Goal: Task Accomplishment & Management: Complete application form

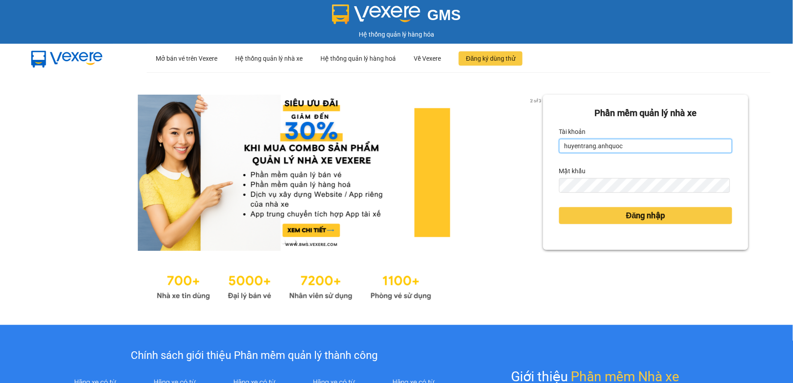
click at [630, 145] on input "huyentrang.anhquoc" at bounding box center [645, 146] width 173 height 14
type input "ngochai.anhquoc"
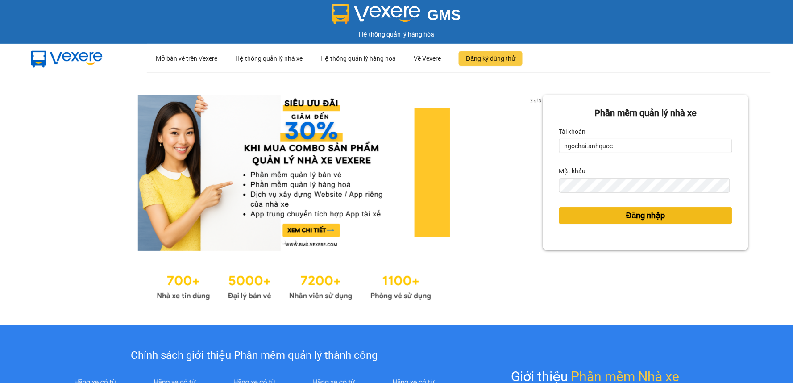
click at [586, 213] on button "Đăng nhập" at bounding box center [645, 215] width 173 height 17
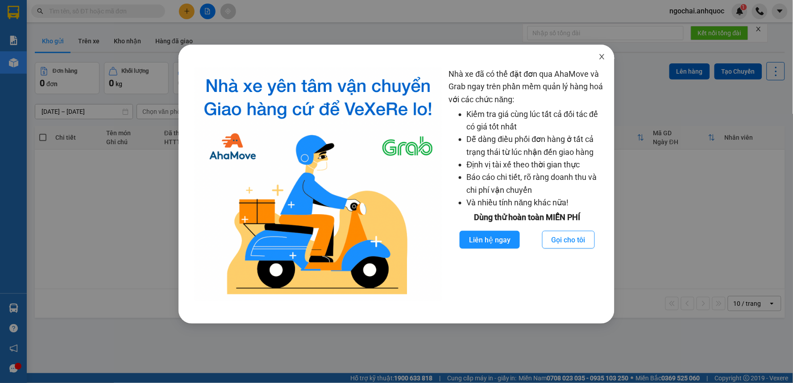
click at [603, 57] on icon "close" at bounding box center [602, 56] width 5 height 5
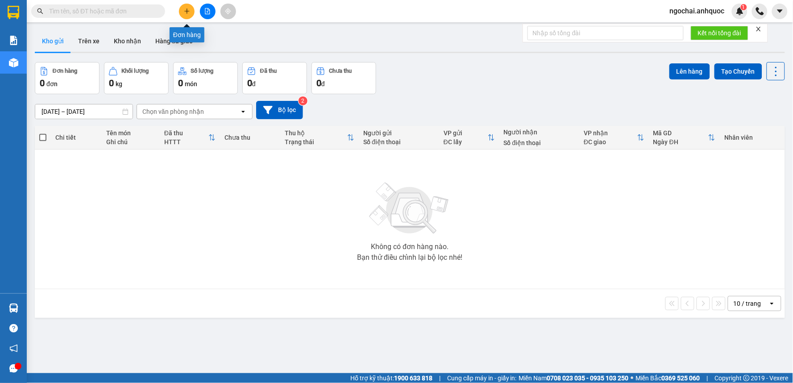
click at [186, 8] on icon "plus" at bounding box center [187, 11] width 6 height 6
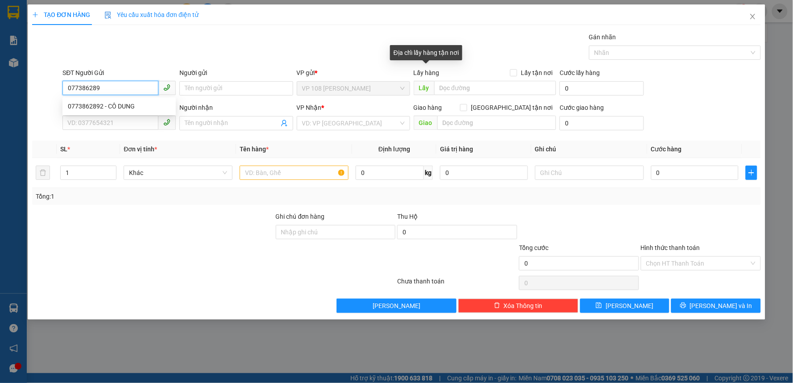
type input "0773862892"
click at [132, 108] on div "0773862892 - CÔ DUNG" at bounding box center [119, 106] width 103 height 10
type input "CÔ DUNG"
type input "0977591305"
type input "CHỊ [PERSON_NAME]"
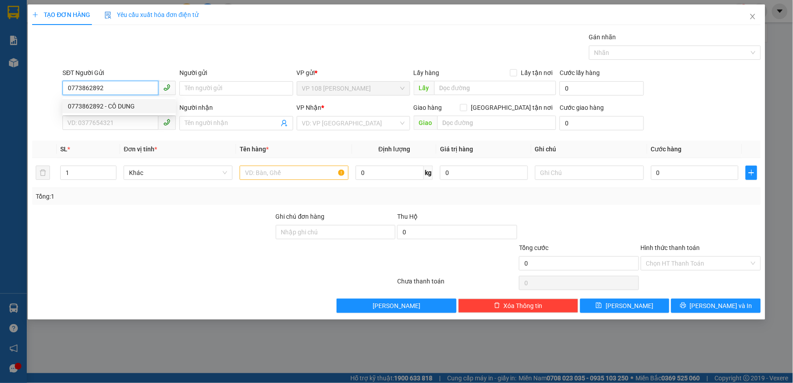
type input "VPNVT"
type input "50.000"
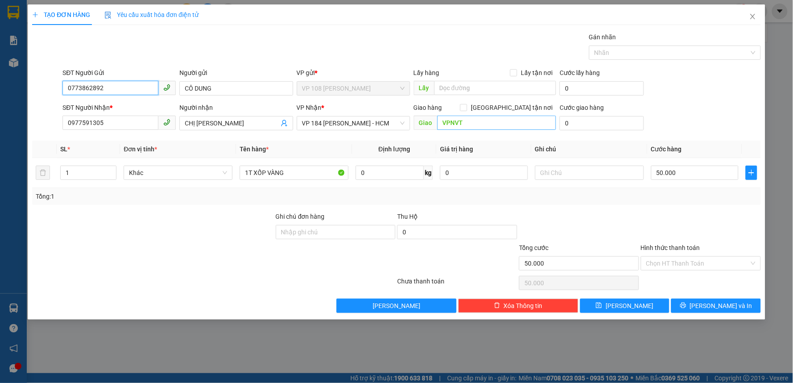
type input "0773862892"
click at [452, 125] on input "VPNVT" at bounding box center [497, 123] width 119 height 14
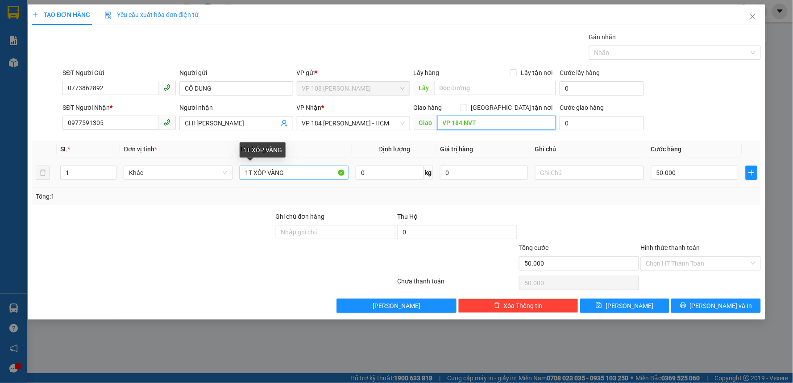
type input "VP 184 NVT"
click at [326, 176] on input "1T XỐP VÀNG" at bounding box center [294, 173] width 109 height 14
type input "1 CARTON"
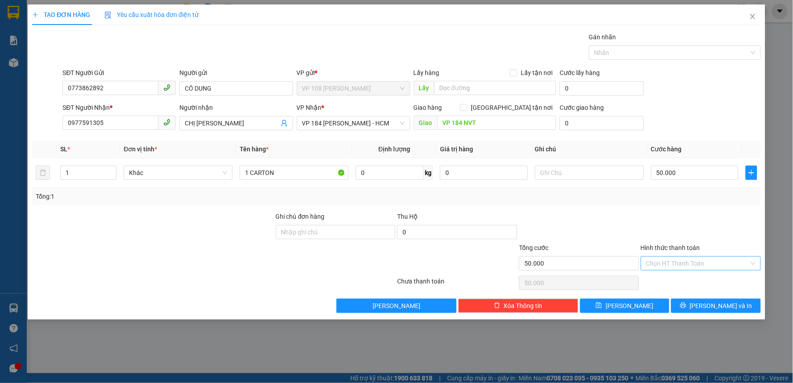
click at [701, 262] on input "Hình thức thanh toán" at bounding box center [697, 263] width 103 height 13
click at [688, 280] on div "Tại văn phòng" at bounding box center [701, 281] width 109 height 10
type input "0"
click at [736, 304] on button "[PERSON_NAME] và In" at bounding box center [716, 306] width 90 height 14
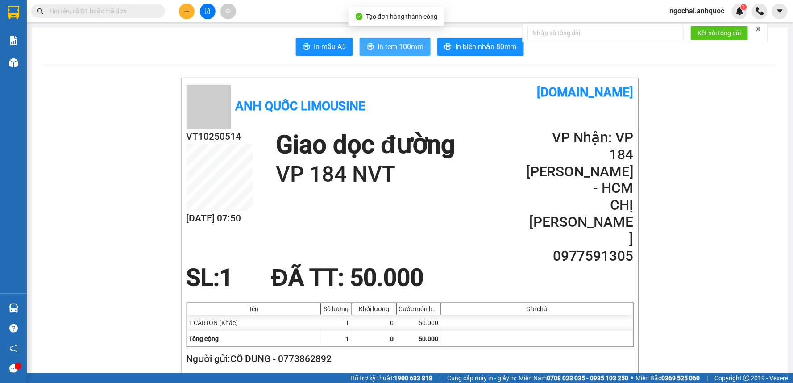
click at [378, 44] on span "In tem 100mm" at bounding box center [401, 46] width 46 height 11
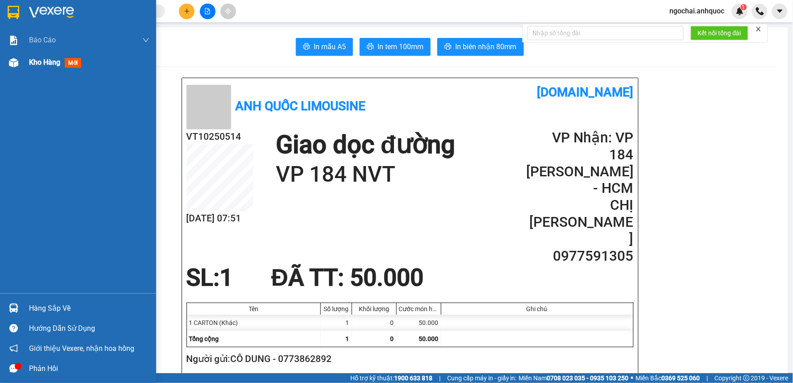
click at [34, 67] on span "Kho hàng" at bounding box center [44, 62] width 31 height 8
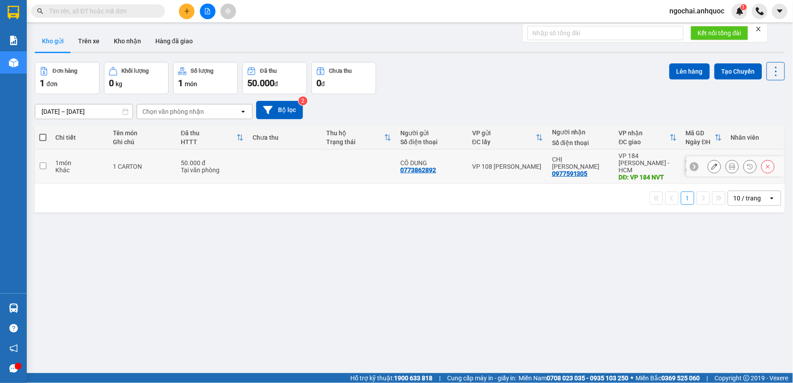
click at [46, 163] on input "checkbox" at bounding box center [43, 166] width 7 height 7
checkbox input "true"
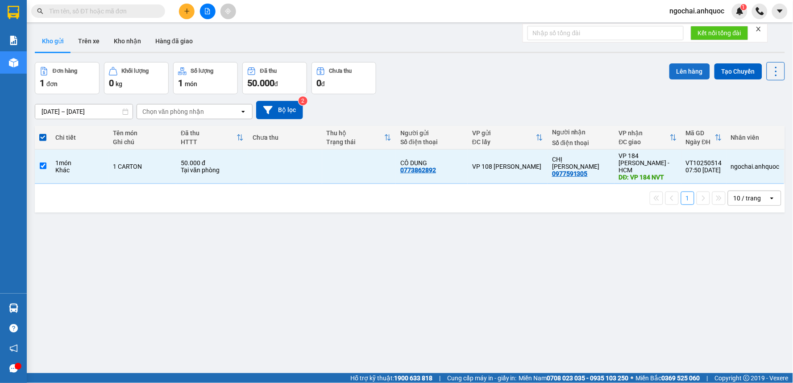
click at [688, 72] on button "Lên hàng" at bounding box center [690, 71] width 41 height 16
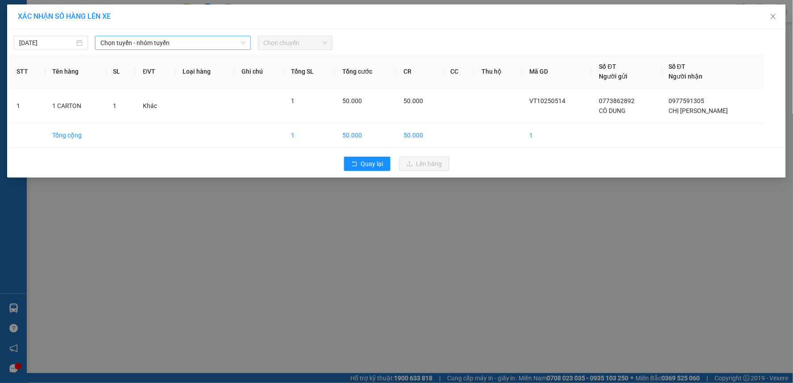
click at [216, 45] on span "Chọn tuyến - nhóm tuyến" at bounding box center [172, 42] width 145 height 13
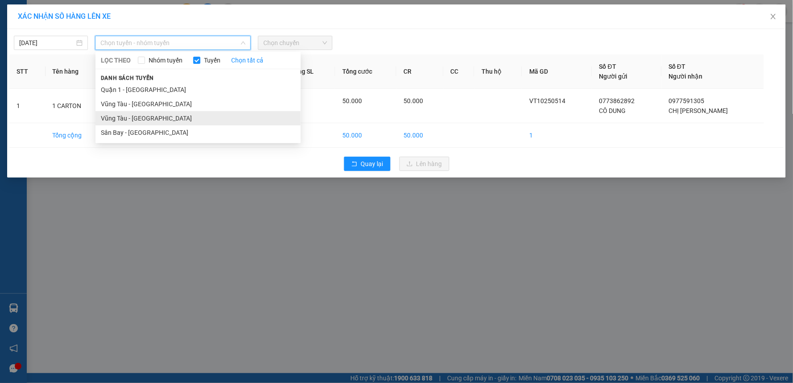
click at [175, 115] on li "Vũng Tàu - [GEOGRAPHIC_DATA]" at bounding box center [198, 118] width 205 height 14
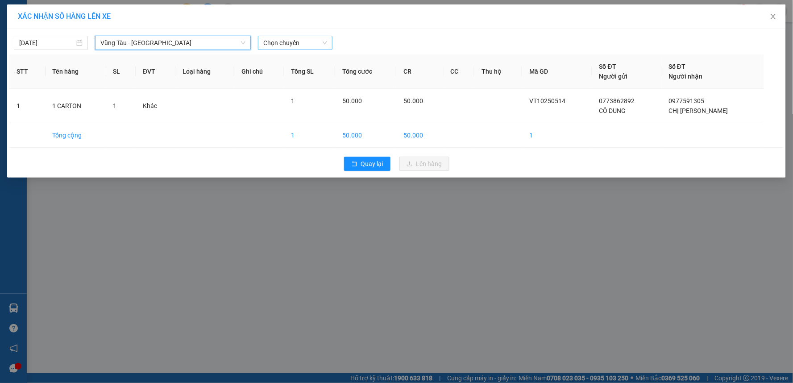
click at [297, 45] on span "Chọn chuyến" at bounding box center [294, 42] width 63 height 13
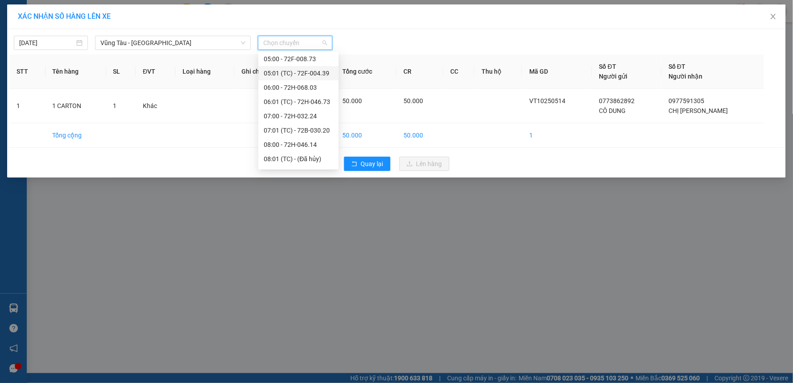
scroll to position [99, 0]
click at [294, 147] on div "09:00 - 72H-047.21" at bounding box center [299, 147] width 70 height 10
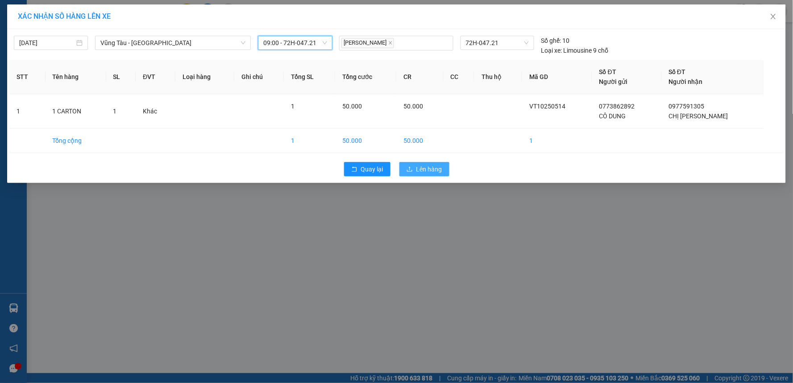
click at [426, 164] on span "Lên hàng" at bounding box center [430, 169] width 26 height 10
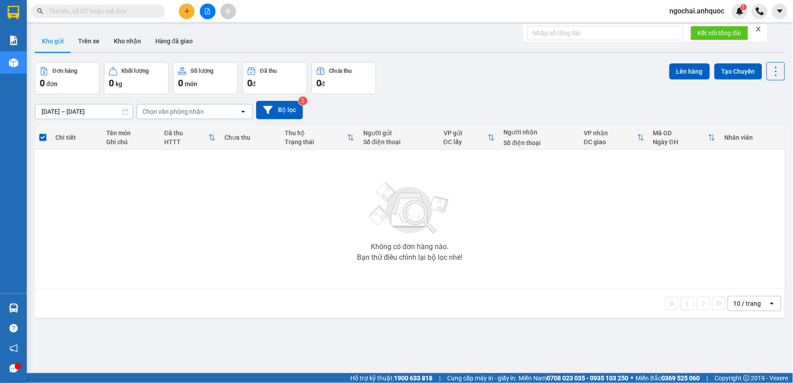
click at [190, 13] on icon "plus" at bounding box center [187, 11] width 6 height 6
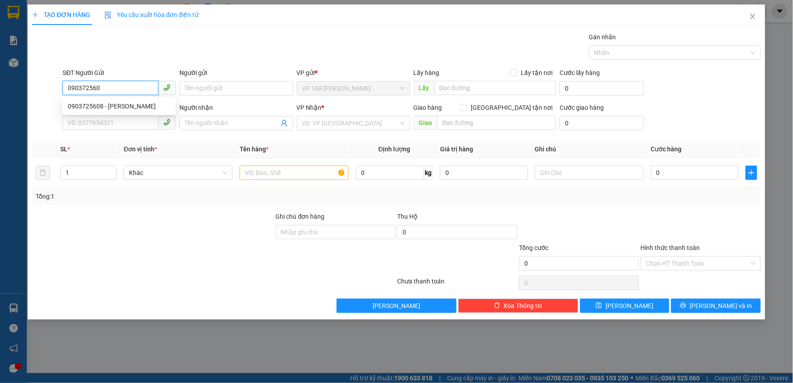
type input "0903725608"
click at [128, 107] on div "0903725608 - [PERSON_NAME]" at bounding box center [119, 106] width 103 height 10
type input "[PERSON_NAME]"
type input "0839642113"
type input "C HÀ"
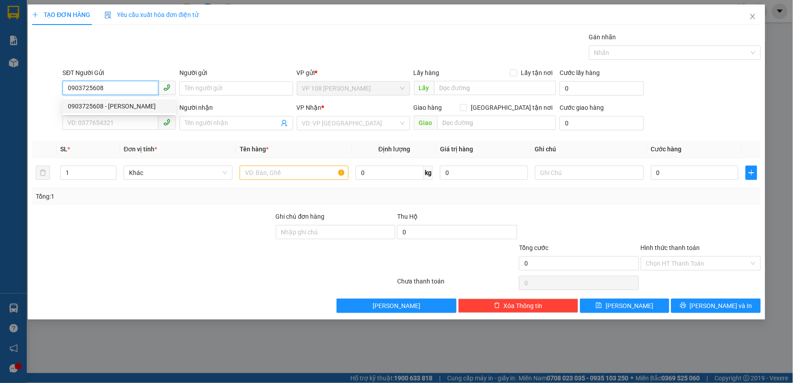
type input "VPQ1"
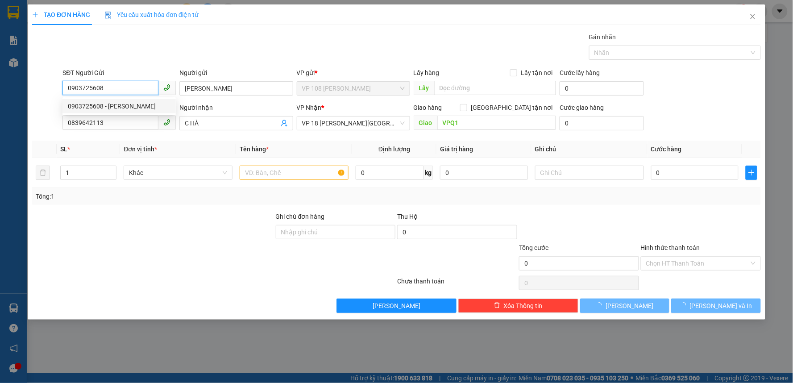
type input "20.000"
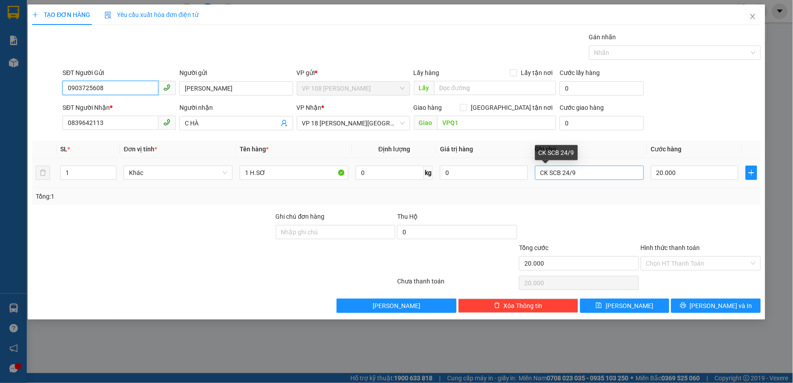
type input "0903725608"
click at [555, 175] on input "CK SCB 24/9" at bounding box center [589, 173] width 109 height 14
click at [556, 175] on input "CK SCB 24/9" at bounding box center [589, 173] width 109 height 14
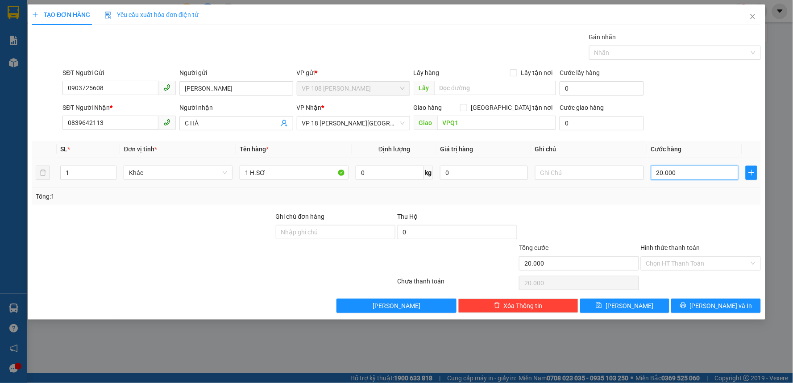
click at [679, 169] on input "20.000" at bounding box center [695, 173] width 88 height 14
type input "3"
type input "30"
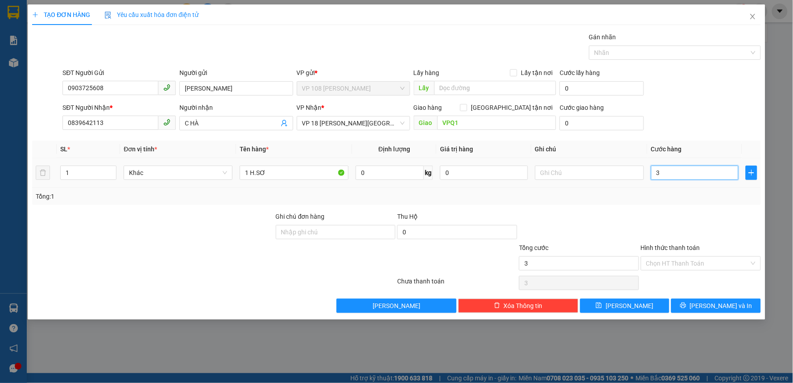
type input "30"
type input "300"
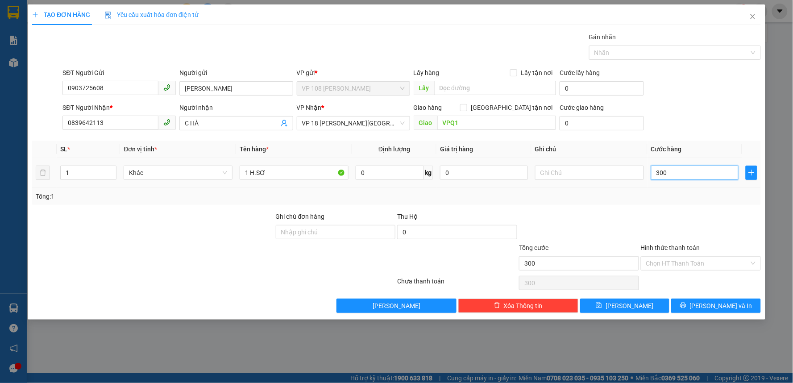
type input "3.000"
type input "30.000"
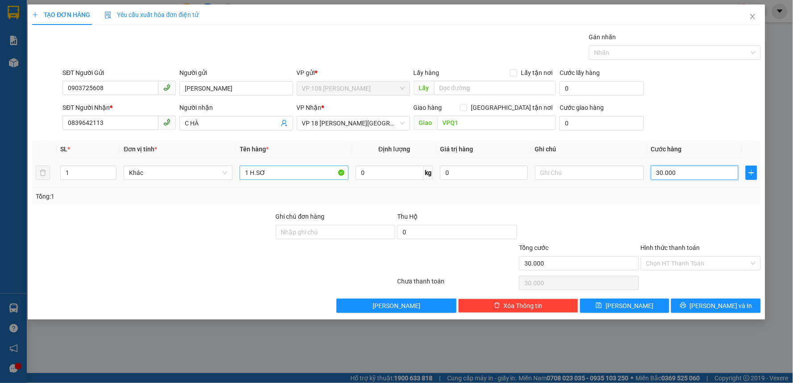
type input "30.000"
click at [286, 176] on input "1 H.SƠ" at bounding box center [294, 173] width 109 height 14
type input "1"
type input "2k [PERSON_NAME]"
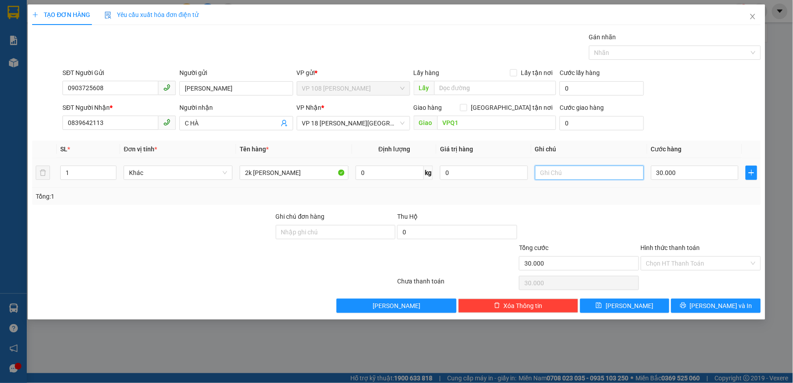
click at [537, 175] on input "text" at bounding box center [589, 173] width 109 height 14
type input "SCB 15/10"
click at [671, 261] on input "Hình thức thanh toán" at bounding box center [697, 263] width 103 height 13
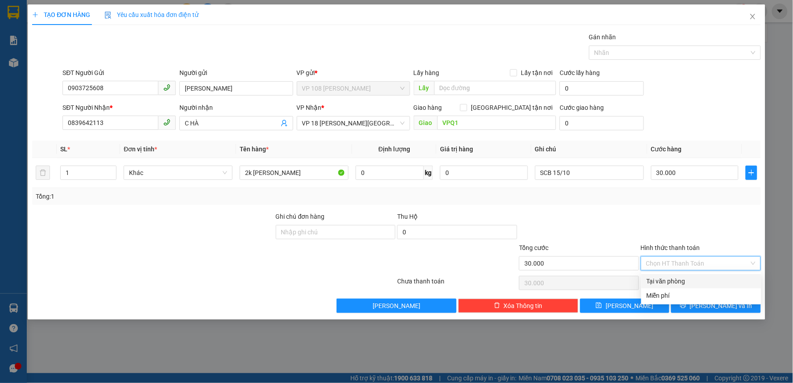
click at [671, 278] on div "Tại văn phòng" at bounding box center [701, 281] width 109 height 10
type input "0"
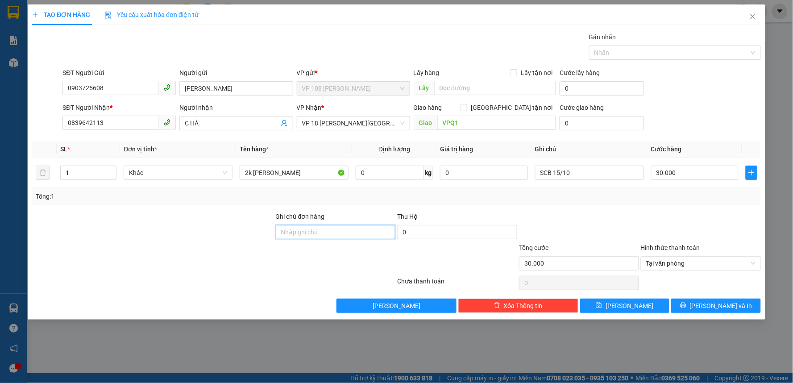
click at [319, 236] on input "Ghi chú đơn hàng" at bounding box center [336, 232] width 120 height 14
click at [389, 211] on div "Transit Pickup Surcharge Ids Transit Deliver Surcharge Ids Transit Deliver Surc…" at bounding box center [396, 172] width 729 height 281
click at [710, 306] on span "[PERSON_NAME] và In" at bounding box center [721, 306] width 63 height 10
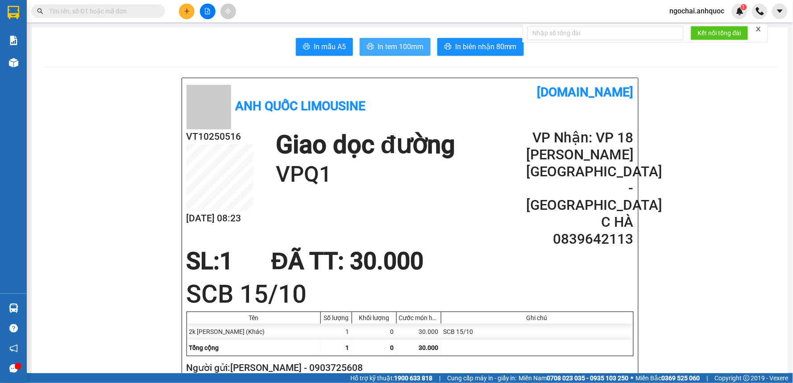
click at [390, 45] on span "In tem 100mm" at bounding box center [401, 46] width 46 height 11
click at [493, 46] on span "In biên nhận 80mm" at bounding box center [486, 46] width 62 height 11
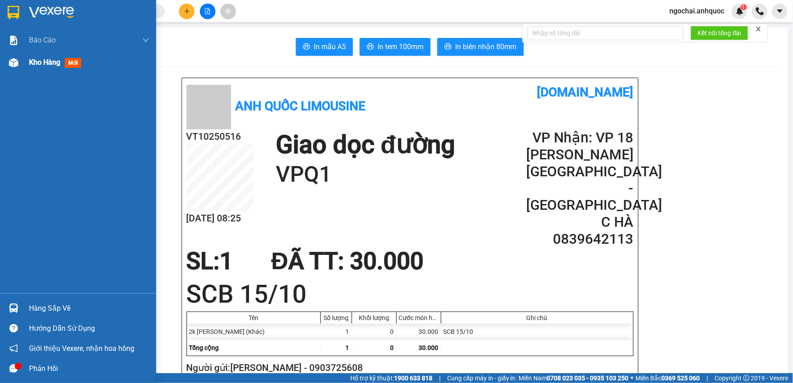
click at [30, 67] on div "Kho hàng mới" at bounding box center [57, 62] width 56 height 11
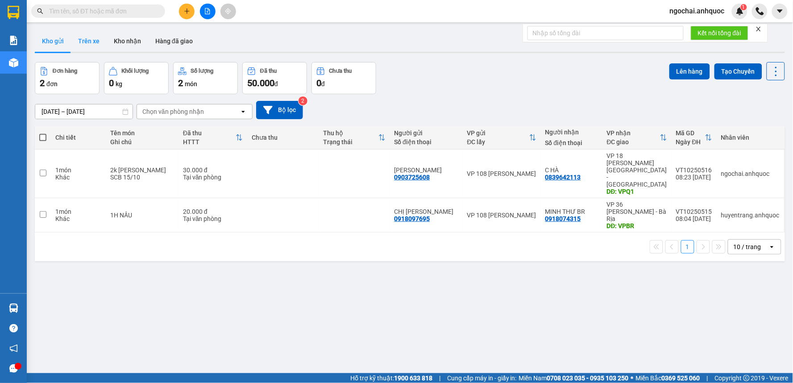
click at [91, 41] on button "Trên xe" at bounding box center [89, 40] width 36 height 21
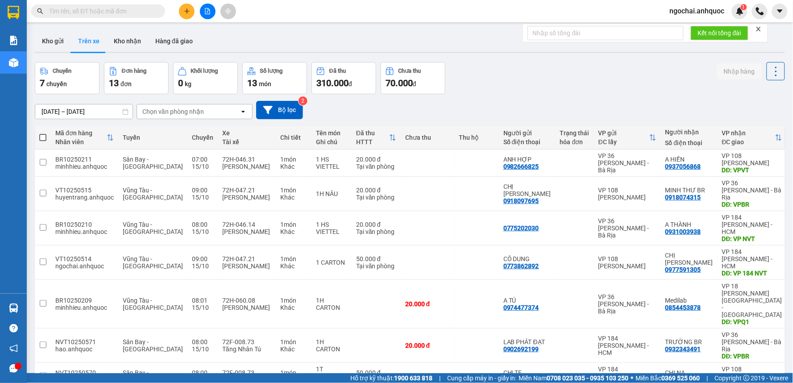
click at [184, 10] on icon "plus" at bounding box center [187, 11] width 6 height 6
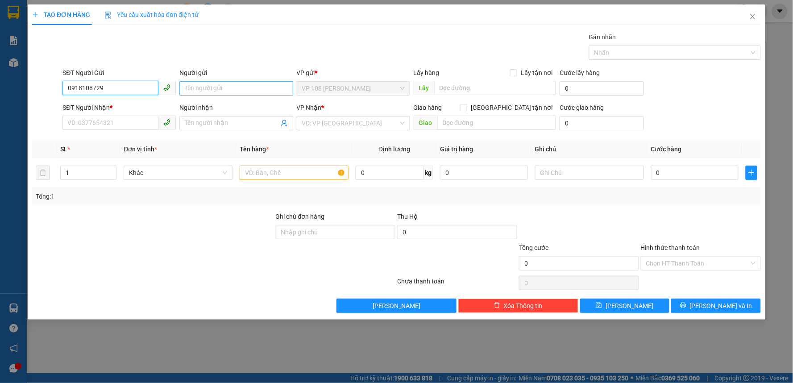
type input "0918108729"
click at [257, 82] on input "Người gửi" at bounding box center [235, 88] width 113 height 14
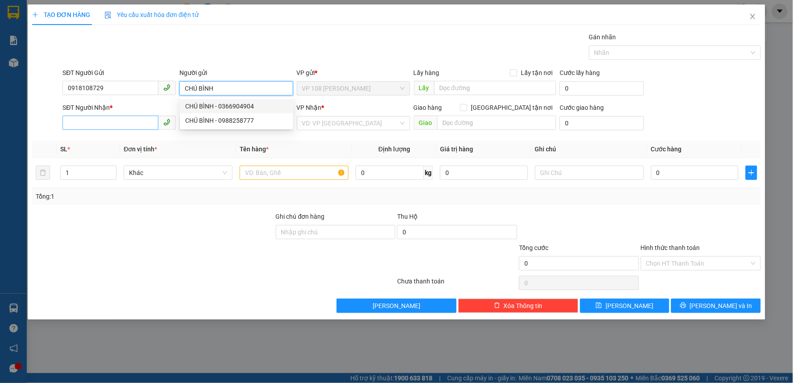
type input "CHÚ BÌNH"
click at [114, 124] on input "SĐT Người Nhận *" at bounding box center [111, 123] width 96 height 14
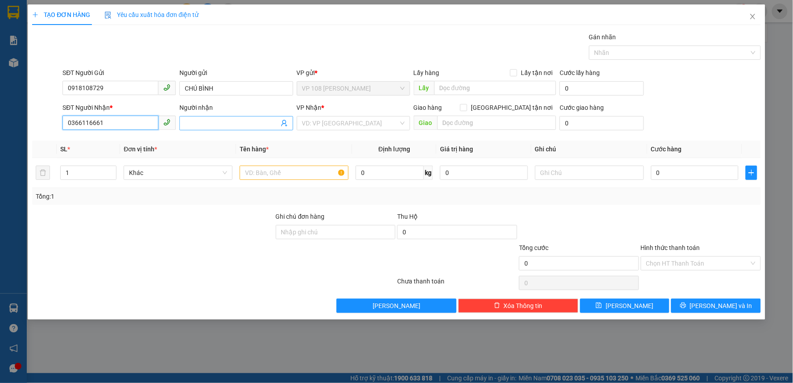
type input "0366116661"
click at [203, 124] on input "Người nhận" at bounding box center [232, 123] width 94 height 10
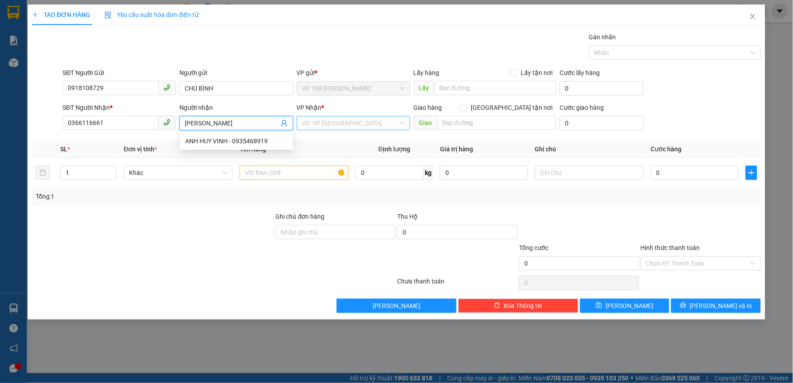
type input "[PERSON_NAME]"
click at [353, 122] on input "search" at bounding box center [350, 123] width 96 height 13
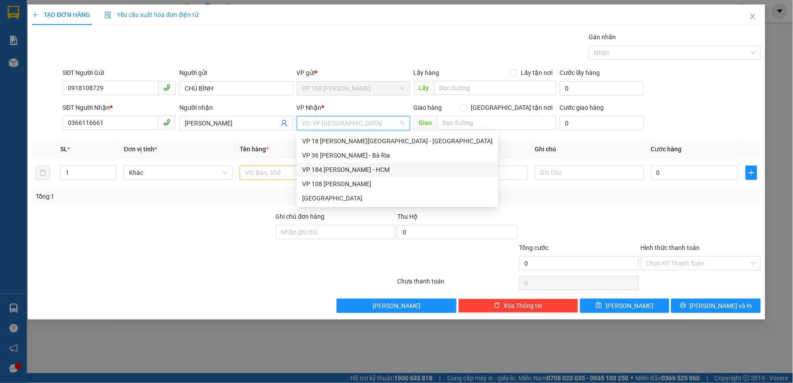
click at [358, 166] on div "VP 184 [PERSON_NAME] - HCM" at bounding box center [397, 170] width 191 height 10
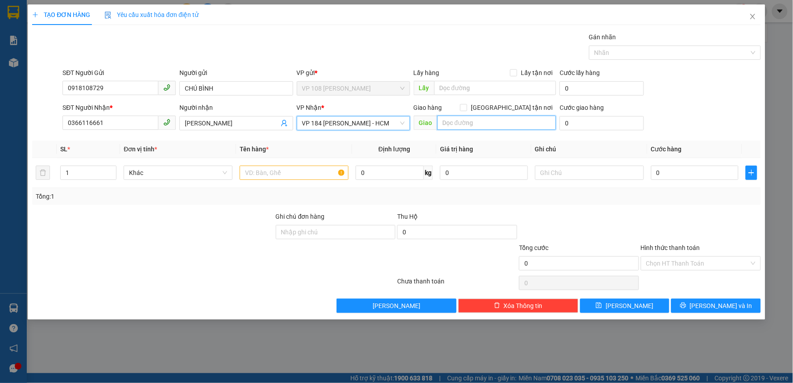
click at [457, 124] on input "text" at bounding box center [497, 123] width 119 height 14
type input "VP 184 NVT"
click at [315, 167] on input "text" at bounding box center [294, 173] width 109 height 14
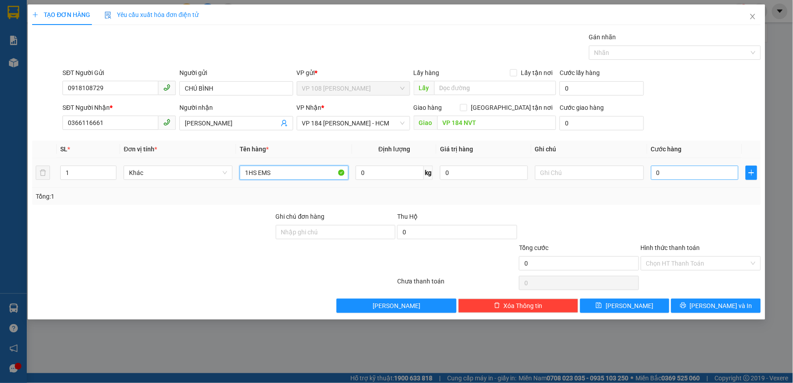
type input "1HS EMS"
click at [656, 176] on input "0" at bounding box center [695, 173] width 88 height 14
type input "2"
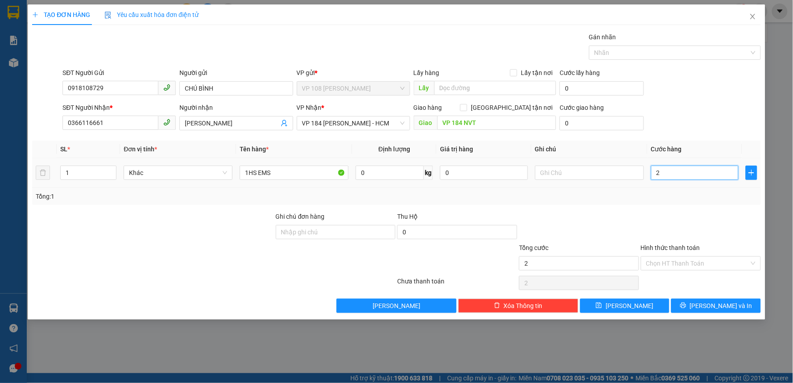
type input "20"
type input "200"
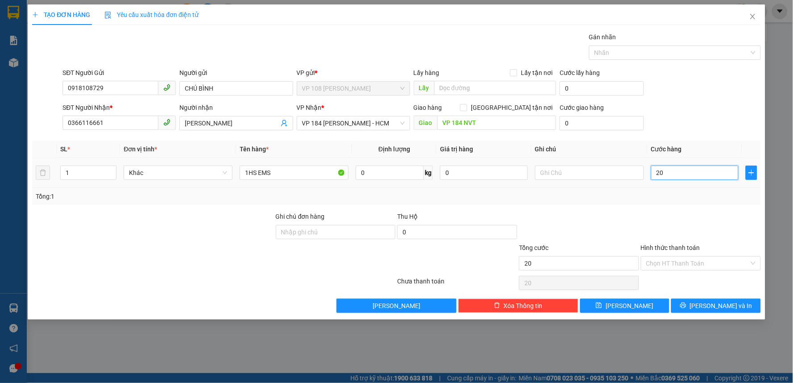
type input "200"
type input "2.000"
type input "20.000"
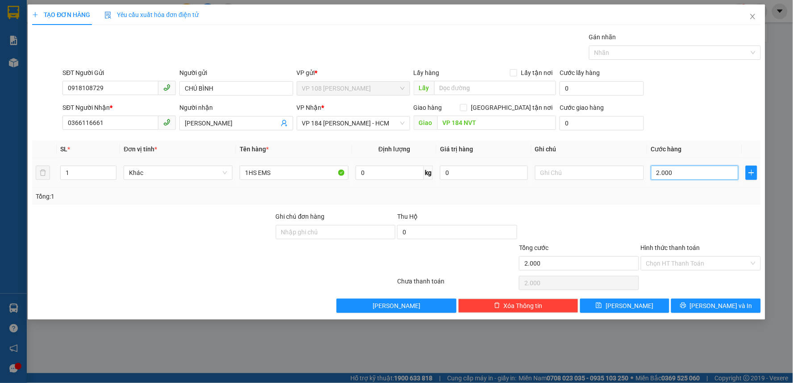
type input "20.000"
click at [693, 260] on input "Hình thức thanh toán" at bounding box center [697, 263] width 103 height 13
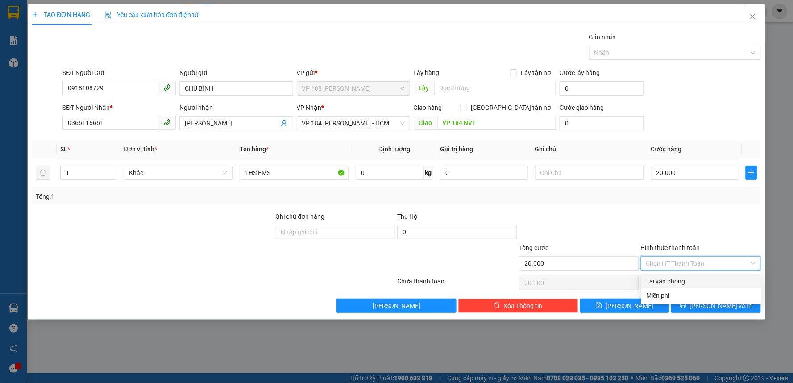
click at [697, 284] on div "Tại văn phòng" at bounding box center [701, 281] width 109 height 10
type input "0"
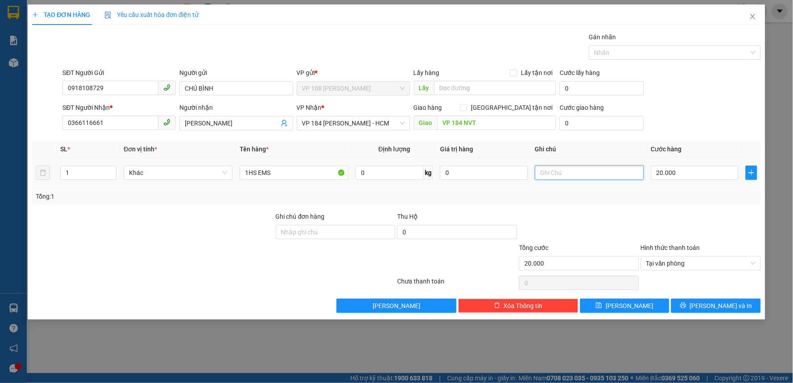
click at [586, 173] on input "text" at bounding box center [589, 173] width 109 height 14
click at [715, 305] on span "[PERSON_NAME] và In" at bounding box center [721, 306] width 63 height 10
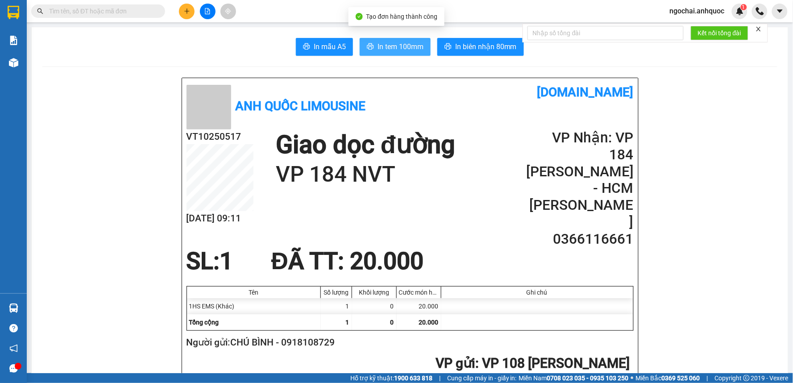
click at [385, 46] on span "In tem 100mm" at bounding box center [401, 46] width 46 height 11
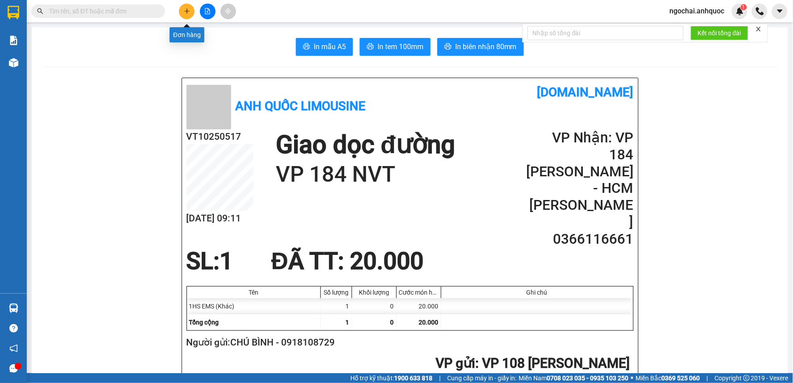
click at [184, 11] on icon "plus" at bounding box center [187, 11] width 6 height 6
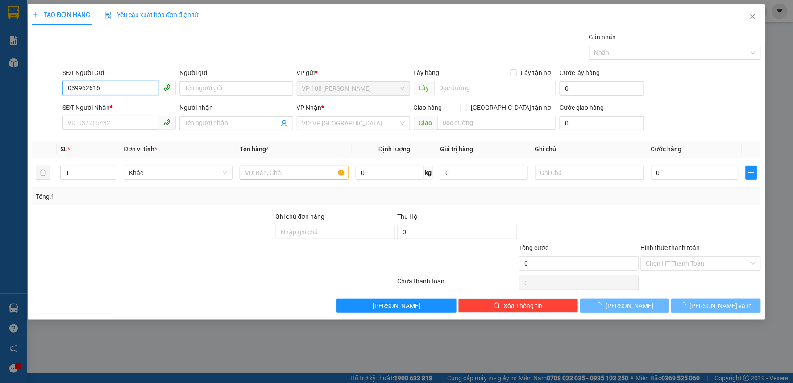
type input "0399626165"
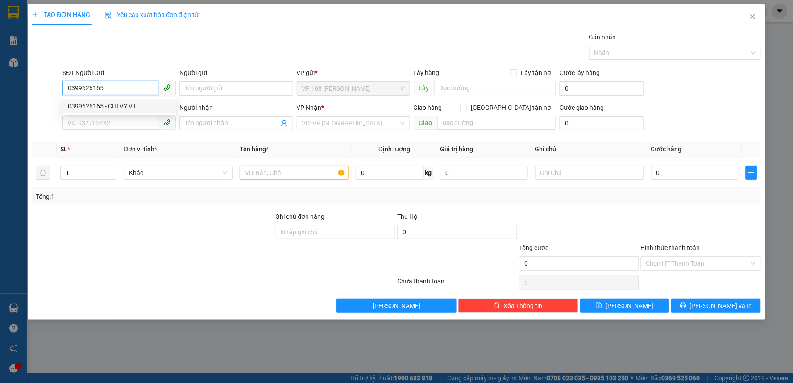
click at [163, 106] on div "0399626165 - CHỊ VY VT" at bounding box center [119, 106] width 103 height 10
type input "CHỊ VY VT"
type input "0914599290"
type input "C VY SG"
type input "VP184"
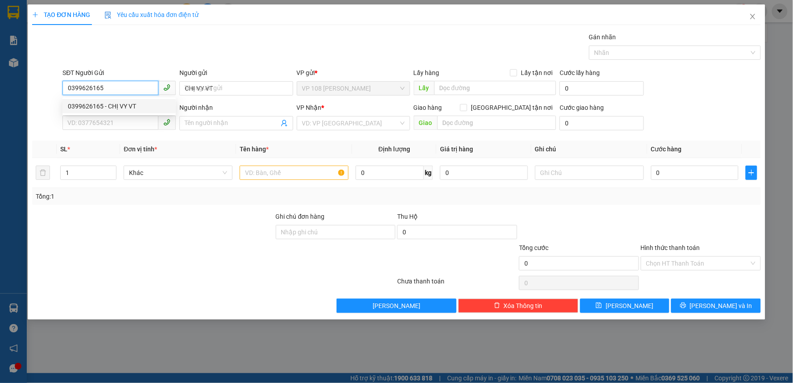
type input "TM 10/10 VP184 HẢO"
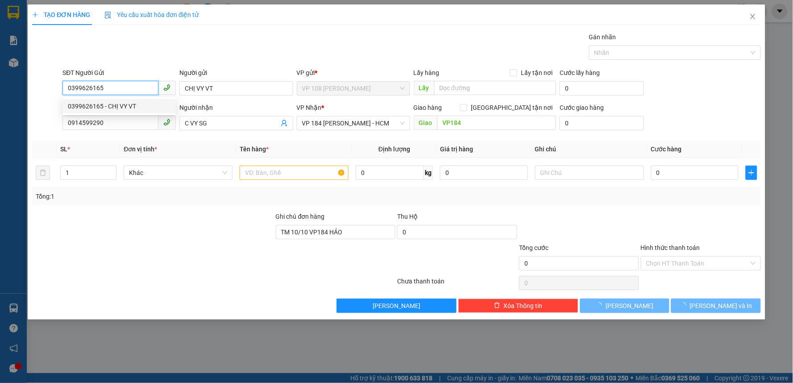
type input "20.000"
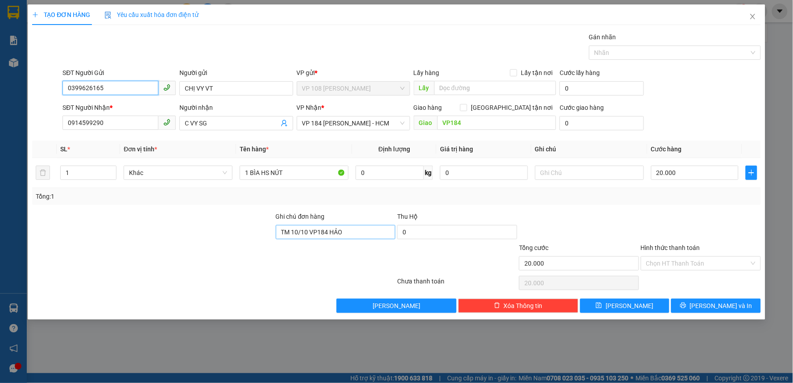
type input "0399626165"
click at [326, 230] on input "TM 10/10 VP184 HẢO" at bounding box center [336, 232] width 120 height 14
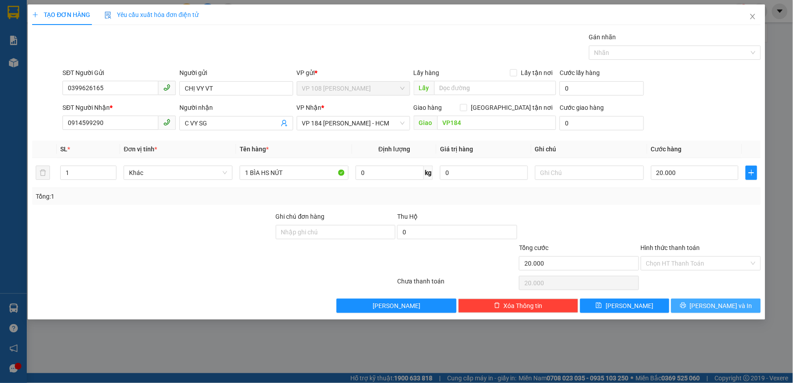
click at [717, 305] on span "[PERSON_NAME] và In" at bounding box center [721, 306] width 63 height 10
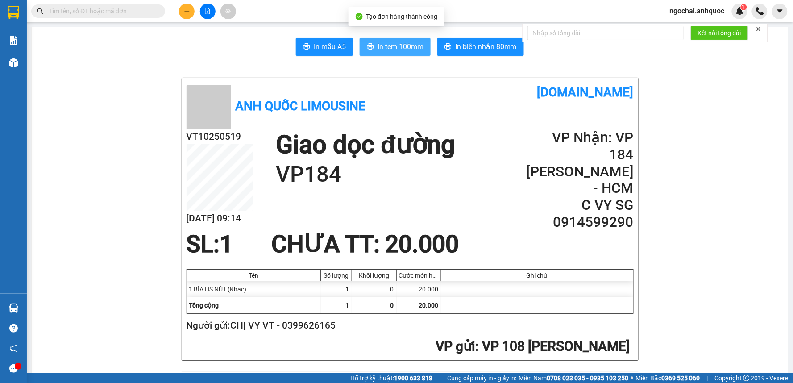
click at [400, 47] on span "In tem 100mm" at bounding box center [401, 46] width 46 height 11
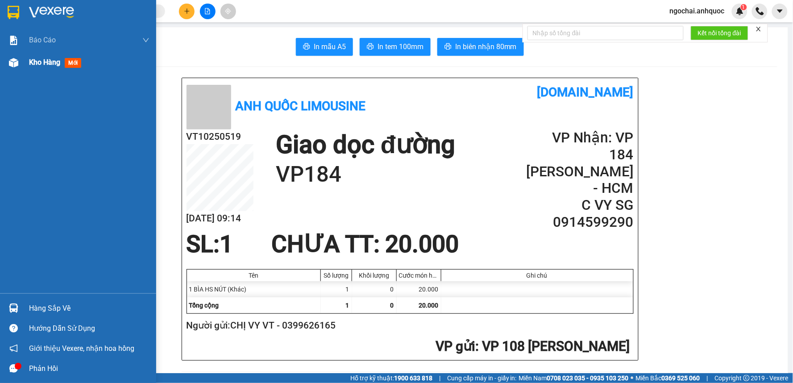
click at [39, 66] on span "Kho hàng" at bounding box center [44, 62] width 31 height 8
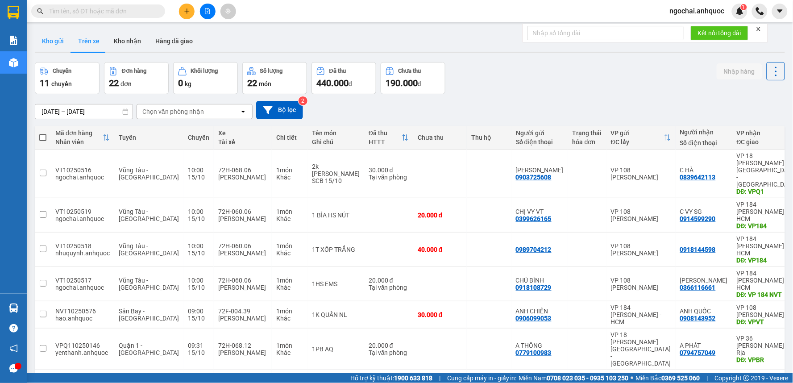
click at [56, 42] on button "Kho gửi" at bounding box center [53, 40] width 36 height 21
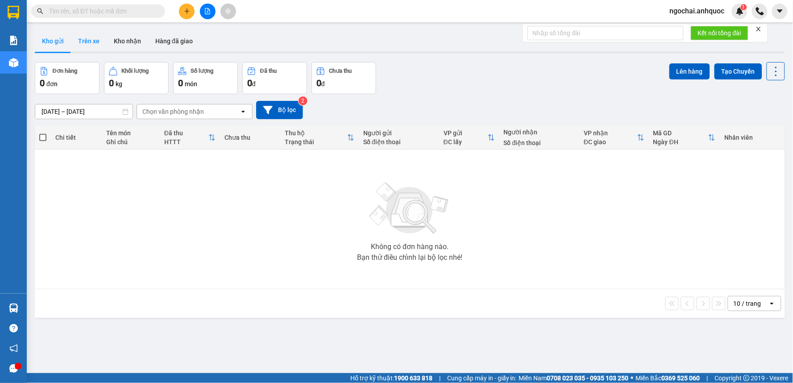
click at [88, 35] on button "Trên xe" at bounding box center [89, 40] width 36 height 21
